Goal: Task Accomplishment & Management: Complete application form

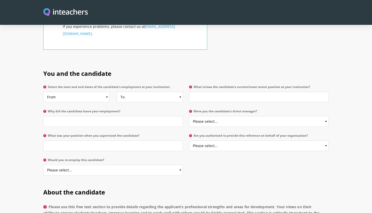
scroll to position [224, 0]
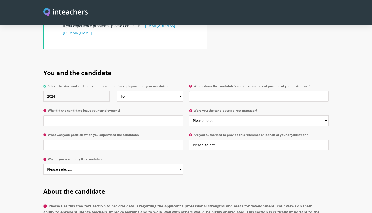
select select "2023"
select select
click at [102, 115] on input "Why did the candidate leave your employment?" at bounding box center [113, 120] width 140 height 11
type input "n/a"
click at [104, 139] on input "What was your position when you supervised the candidate?" at bounding box center [113, 144] width 140 height 11
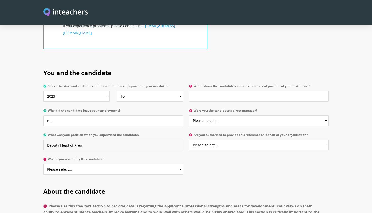
click at [74, 139] on input "Deputy Head of Prep" at bounding box center [113, 144] width 140 height 11
type input "Deputy Head of Lower Prep"
select select "Yes"
click at [219, 91] on input "What is/was the candidate's current/most recent position at your institution?" at bounding box center [259, 96] width 140 height 11
type input "Year Leader and Year 5 class teacher"
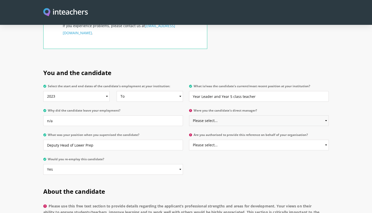
select select "No"
select select "Yes"
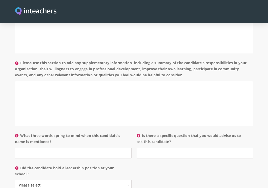
scroll to position [454, 0]
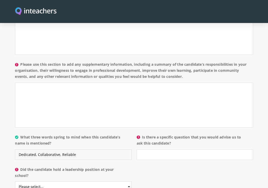
type input "Dedicated, Collaborative, Reliable"
click at [167, 150] on input "Is there a specific question that you would advise us to ask this candidate?" at bounding box center [195, 155] width 116 height 11
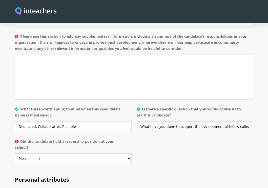
scroll to position [483, 0]
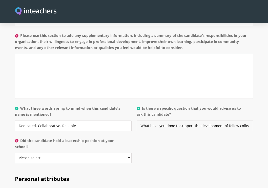
type input "What have you done to support the development of fellow colleagues?"
select select "Yes"
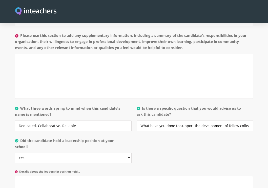
click at [155, 149] on div "About the candidate Please use this free text section to provide details regard…" at bounding box center [134, 82] width 238 height 288
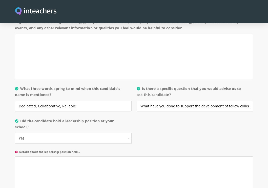
scroll to position [511, 0]
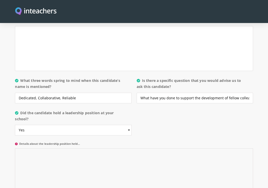
click at [80, 152] on textarea "Details about the leadership position held..." at bounding box center [134, 171] width 238 height 45
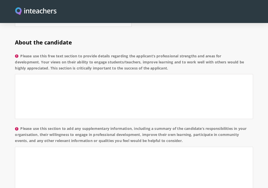
scroll to position [388, 0]
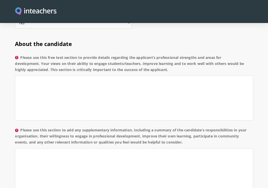
type textarea "Year team leader for year 5"
drag, startPoint x: 173, startPoint y: 63, endPoint x: 20, endPoint y: 52, distance: 152.7
click at [20, 55] on label "Please use this free text section to provide details regarding the applicant’s …" at bounding box center [134, 65] width 238 height 21
click at [20, 76] on textarea "Please use this free text section to provide details regarding the applicant’s …" at bounding box center [134, 98] width 238 height 45
drag, startPoint x: 22, startPoint y: 50, endPoint x: 162, endPoint y: 66, distance: 140.8
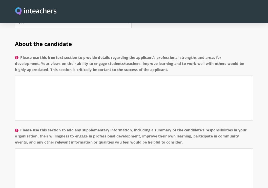
click at [162, 66] on label "Please use this free text section to provide details regarding the applicant’s …" at bounding box center [134, 65] width 238 height 21
click at [162, 76] on textarea "Please use this free text section to provide details regarding the applicant’s …" at bounding box center [134, 98] width 238 height 45
drag, startPoint x: 22, startPoint y: 51, endPoint x: 168, endPoint y: 63, distance: 146.0
click at [168, 63] on label "Please use this free text section to provide details regarding the applicant’s …" at bounding box center [134, 65] width 238 height 21
click at [168, 76] on textarea "Please use this free text section to provide details regarding the applicant’s …" at bounding box center [134, 98] width 238 height 45
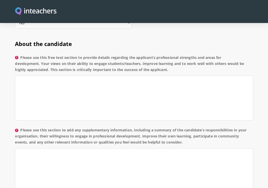
click at [164, 57] on label "Please use this free text section to provide details regarding the applicant’s …" at bounding box center [134, 65] width 238 height 21
click at [164, 76] on textarea "Please use this free text section to provide details regarding the applicant’s …" at bounding box center [134, 98] width 238 height 45
copy label "Please use this free text section to provide details regarding the applicant’s …"
drag, startPoint x: 170, startPoint y: 62, endPoint x: 22, endPoint y: 50, distance: 148.5
click at [22, 55] on label "Please use this free text section to provide details regarding the applicant’s …" at bounding box center [134, 65] width 238 height 21
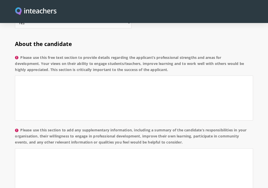
click at [22, 76] on textarea "Please use this free text section to provide details regarding the applicant’s …" at bounding box center [134, 98] width 238 height 45
paste textarea "Lor ipsumdolo sitametconse adipiscingel seddoeiusmo temporincidi utlaboree. Dol…"
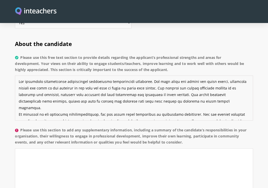
scroll to position [0, 0]
drag, startPoint x: 41, startPoint y: 75, endPoint x: 16, endPoint y: 74, distance: 25.1
click at [16, 76] on textarea "Please use this free text section to provide details regarding the applicant’s …" at bounding box center [134, 98] width 238 height 45
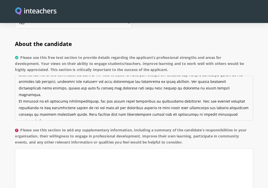
scroll to position [14, 0]
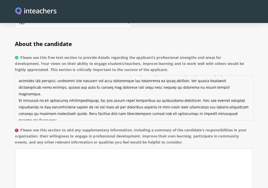
click at [98, 88] on textarea "Please use this free text section to provide details regarding the applicant’s …" at bounding box center [134, 98] width 238 height 45
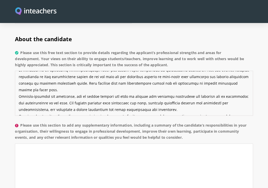
scroll to position [395, 0]
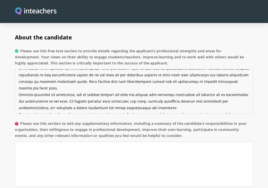
type textarea "Lorem ipsumdolorsi ametconsecte adipiscinge seddoeiusmod temporinc. Utl etdo ma…"
copy label "Please use this section to add any supplementary information, including a summa…"
drag, startPoint x: 22, startPoint y: 116, endPoint x: 207, endPoint y: 131, distance: 186.0
click at [207, 131] on label "Please use this section to add any supplementary information, including a summa…" at bounding box center [134, 131] width 238 height 21
click at [207, 142] on textarea "Please use this section to add any supplementary information, including a summa…" at bounding box center [134, 164] width 238 height 45
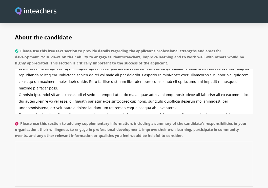
paste textarea "The applicant currently leads an eight-form entry year group, managing a divers…"
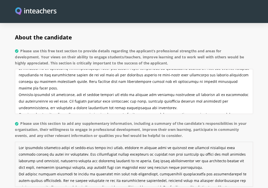
scroll to position [0, 0]
click at [41, 142] on textarea "Please use this section to add any supplementary information, including a summa…" at bounding box center [134, 164] width 238 height 45
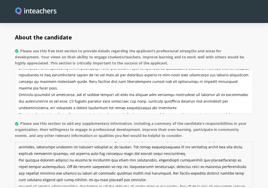
scroll to position [16, 0]
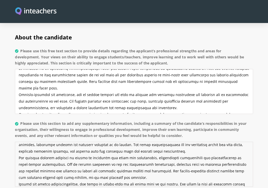
click at [25, 152] on textarea "Please use this section to add any supplementary information, including a summa…" at bounding box center [134, 164] width 238 height 45
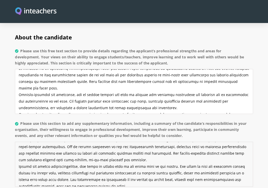
scroll to position [34, 0]
click at [81, 160] on textarea "Please use this section to add any supplementary information, including a summa…" at bounding box center [134, 164] width 238 height 45
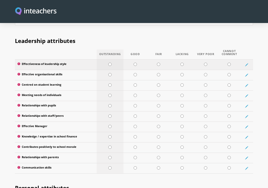
scroll to position [679, 0]
type textarea "[PERSON_NAME] currently leads an eight-form entry year group, managing a divers…"
click at [110, 73] on input "radio" at bounding box center [109, 74] width 3 height 3
radio input "true"
click at [110, 83] on input "radio" at bounding box center [109, 84] width 3 height 3
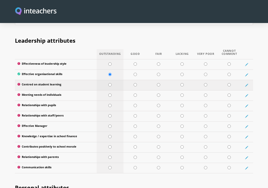
radio input "true"
click at [111, 94] on input "radio" at bounding box center [109, 95] width 3 height 3
radio input "true"
click at [111, 102] on td at bounding box center [110, 106] width 27 height 10
radio input "true"
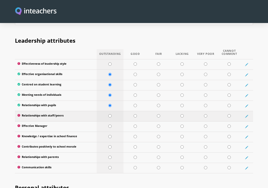
click at [110, 114] on input "radio" at bounding box center [109, 115] width 3 height 3
radio input "true"
click at [136, 135] on input "radio" at bounding box center [135, 136] width 3 height 3
radio input "true"
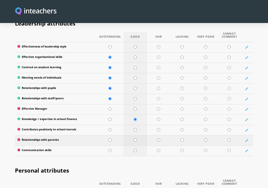
scroll to position [696, 0]
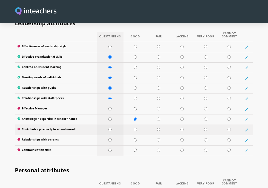
click at [110, 128] on input "radio" at bounding box center [109, 129] width 3 height 3
radio input "true"
click at [111, 138] on input "radio" at bounding box center [109, 139] width 3 height 3
radio input "true"
click at [110, 146] on td at bounding box center [110, 150] width 27 height 10
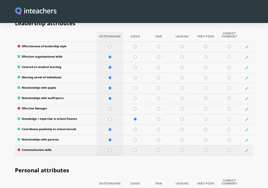
radio input "true"
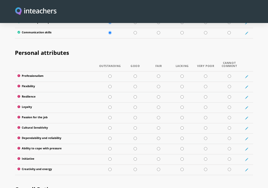
scroll to position [814, 0]
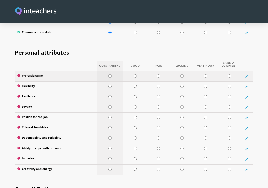
click at [110, 74] on input "radio" at bounding box center [109, 75] width 3 height 3
radio input "true"
click at [110, 85] on input "radio" at bounding box center [109, 86] width 3 height 3
radio input "true"
click at [110, 95] on input "radio" at bounding box center [109, 96] width 3 height 3
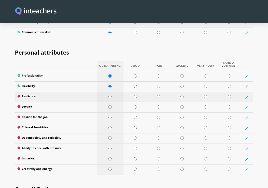
radio input "true"
click at [110, 105] on input "radio" at bounding box center [109, 106] width 3 height 3
radio input "true"
click at [110, 116] on input "radio" at bounding box center [109, 117] width 3 height 3
radio input "true"
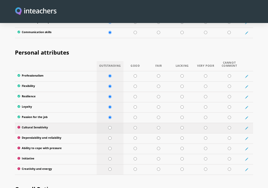
click at [110, 126] on input "radio" at bounding box center [109, 127] width 3 height 3
radio input "true"
click at [111, 137] on input "radio" at bounding box center [109, 138] width 3 height 3
radio input "true"
click at [111, 144] on td at bounding box center [110, 149] width 27 height 10
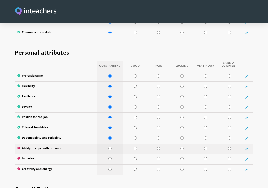
radio input "true"
click at [111, 157] on input "radio" at bounding box center [109, 158] width 3 height 3
radio input "true"
click at [110, 168] on input "radio" at bounding box center [109, 169] width 3 height 3
radio input "true"
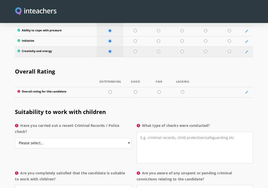
scroll to position [933, 0]
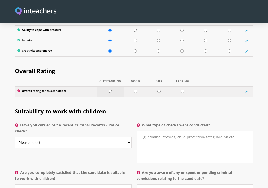
click at [111, 90] on input "radio" at bounding box center [110, 91] width 3 height 3
radio input "true"
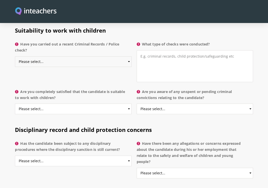
scroll to position [1015, 0]
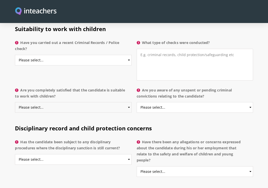
select select "Yes"
select select "No"
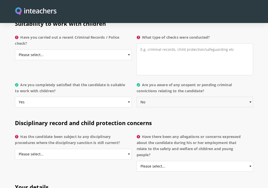
scroll to position [1023, 0]
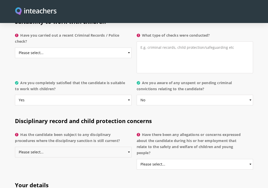
select select "No"
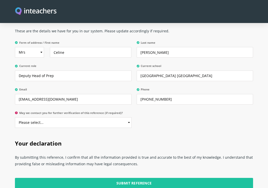
scroll to position [1191, 0]
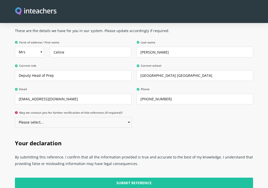
select select "Yes"
click at [162, 122] on div "Your details These are the details we have for you in our system. Please update…" at bounding box center [134, 69] width 243 height 126
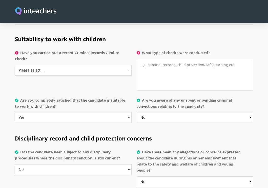
scroll to position [1005, 0]
select select "Yes"
click at [150, 60] on textarea "What type of checks were conducted?" at bounding box center [195, 75] width 116 height 32
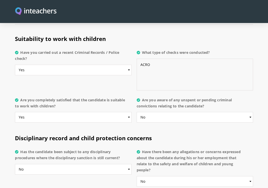
type textarea "ACRO"
click at [230, 36] on h2 "Suitability to work with children" at bounding box center [134, 38] width 238 height 20
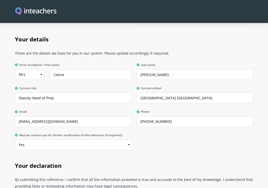
scroll to position [1169, 0]
click at [104, 93] on input "Deputy Head of Prep" at bounding box center [73, 98] width 116 height 11
type input "Deputy Head of Prep (currently on maternity leave)"
click at [208, 93] on input "[GEOGRAPHIC_DATA] [GEOGRAPHIC_DATA]" at bounding box center [195, 98] width 116 height 11
click at [197, 93] on input "[GEOGRAPHIC_DATA] [GEOGRAPHIC_DATA] - [DATE]" at bounding box center [195, 98] width 116 height 11
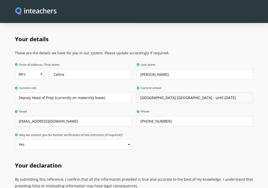
click at [227, 93] on input "[GEOGRAPHIC_DATA] [GEOGRAPHIC_DATA] - until [DATE]" at bounding box center [195, 98] width 116 height 11
type input "[GEOGRAPHIC_DATA] [GEOGRAPHIC_DATA] - until [DATE] (currently on maternity leav…"
click at [253, 54] on div "Your details These are the details we have for you in our system. Please update…" at bounding box center [134, 91] width 243 height 126
click at [53, 93] on input "Deputy Head of Prep (currently on maternity leave)" at bounding box center [73, 98] width 116 height 11
type input "Deputy Head of Prep - until [DATE] (currently on maternity leave)"
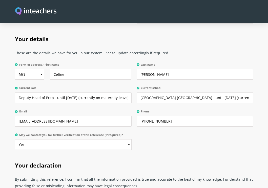
click at [258, 97] on section "Your details These are the details we have for you in our system. Please update…" at bounding box center [134, 91] width 268 height 126
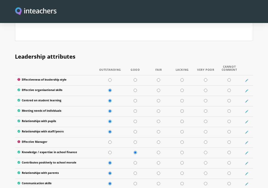
scroll to position [665, 0]
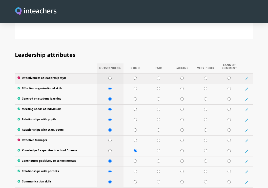
click at [110, 77] on input "radio" at bounding box center [109, 78] width 3 height 3
radio input "true"
click at [110, 139] on input "radio" at bounding box center [109, 140] width 3 height 3
radio input "true"
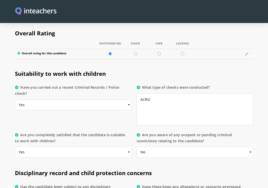
scroll to position [971, 0]
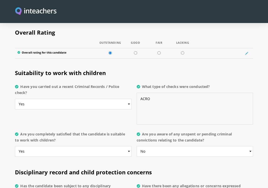
drag, startPoint x: 155, startPoint y: 93, endPoint x: 140, endPoint y: 93, distance: 14.4
click at [140, 93] on textarea "ACRO" at bounding box center [195, 109] width 116 height 32
select select "Do not know"
click at [139, 93] on textarea "What type of checks were conducted?" at bounding box center [195, 109] width 116 height 32
click at [143, 93] on textarea "In employment before" at bounding box center [195, 109] width 116 height 32
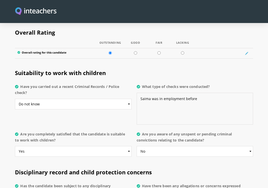
click at [184, 93] on textarea "Saima was in employment before" at bounding box center [195, 109] width 116 height 32
click at [215, 93] on textarea "Saima was in employment with RGS before" at bounding box center [195, 109] width 116 height 32
type textarea "Saima was in employment with RGS before I was so I cannot comment on what check…"
click at [116, 131] on label "Are you completely satisfied that the candidate is suitable to work with childr…" at bounding box center [73, 138] width 116 height 15
click at [116, 146] on select "Please select... Yes No Do not know" at bounding box center [73, 151] width 116 height 11
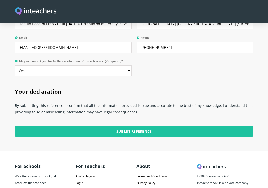
scroll to position [1243, 0]
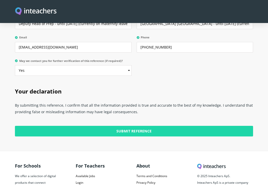
click at [148, 126] on input "Submit Reference" at bounding box center [134, 131] width 238 height 11
